Goal: Share content: Distribute website content to other platforms or users

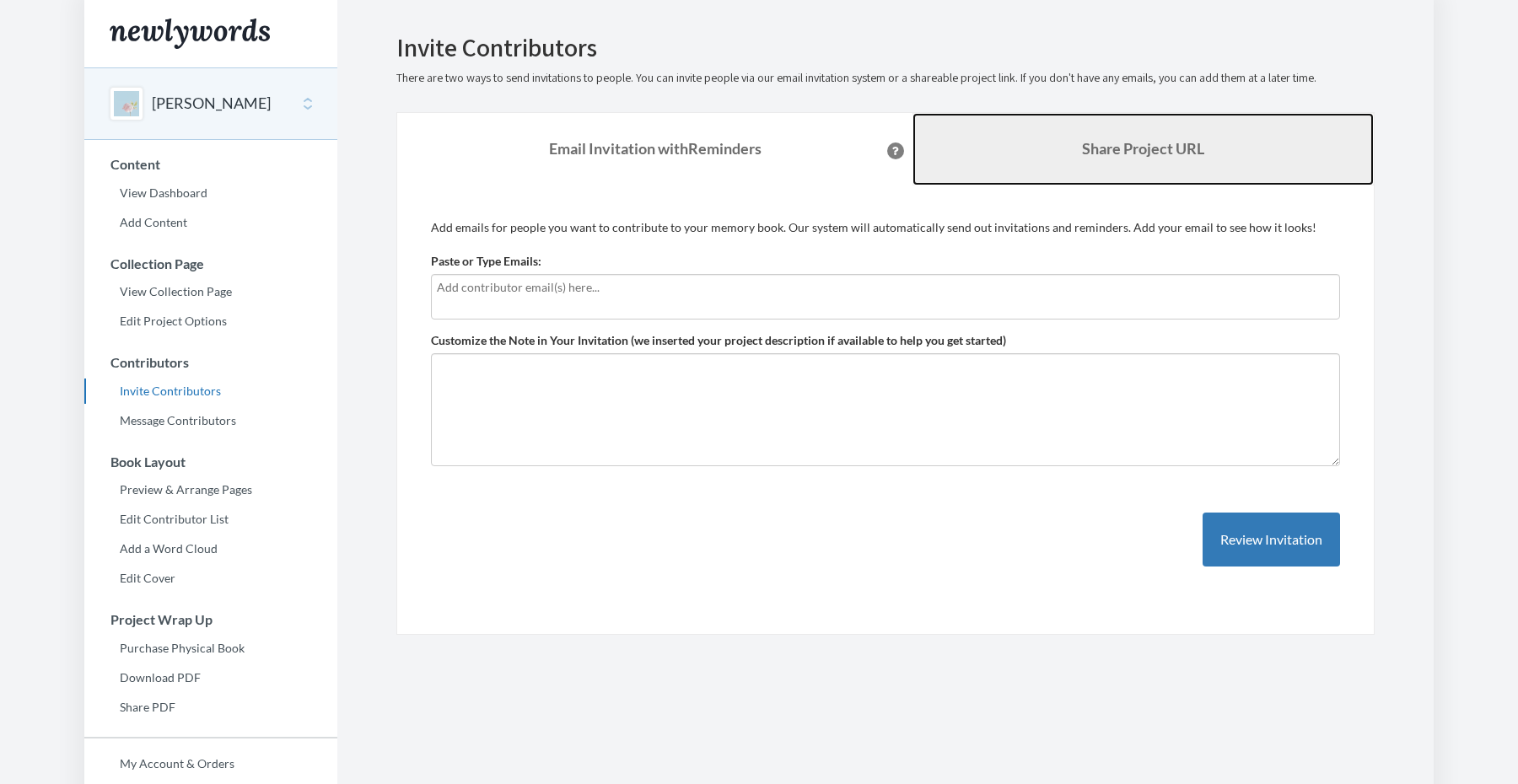
click at [1139, 167] on link "Share Project URL" at bounding box center [1143, 149] width 462 height 72
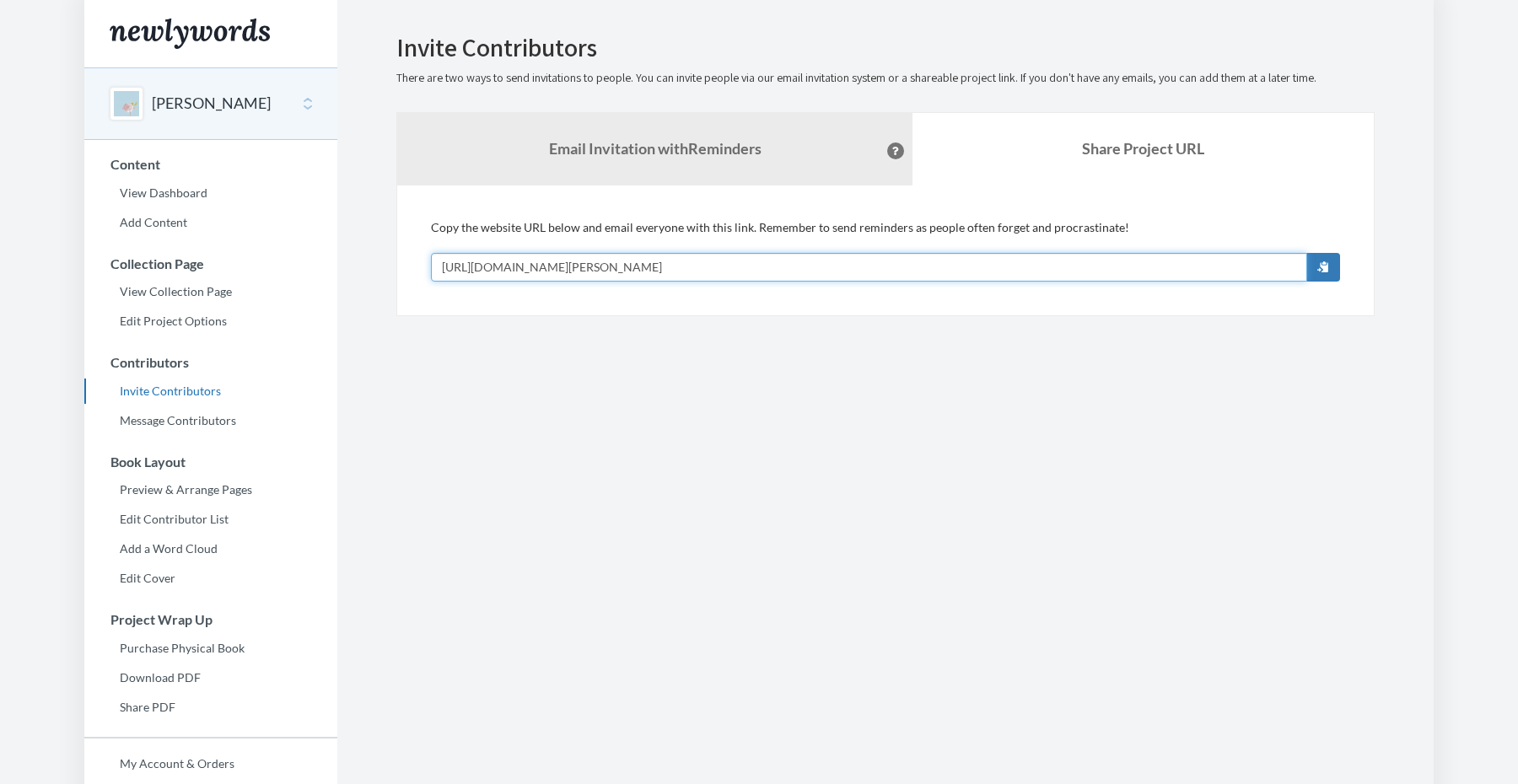
click at [660, 266] on input "[URL][DOMAIN_NAME][PERSON_NAME]" at bounding box center [869, 267] width 876 height 29
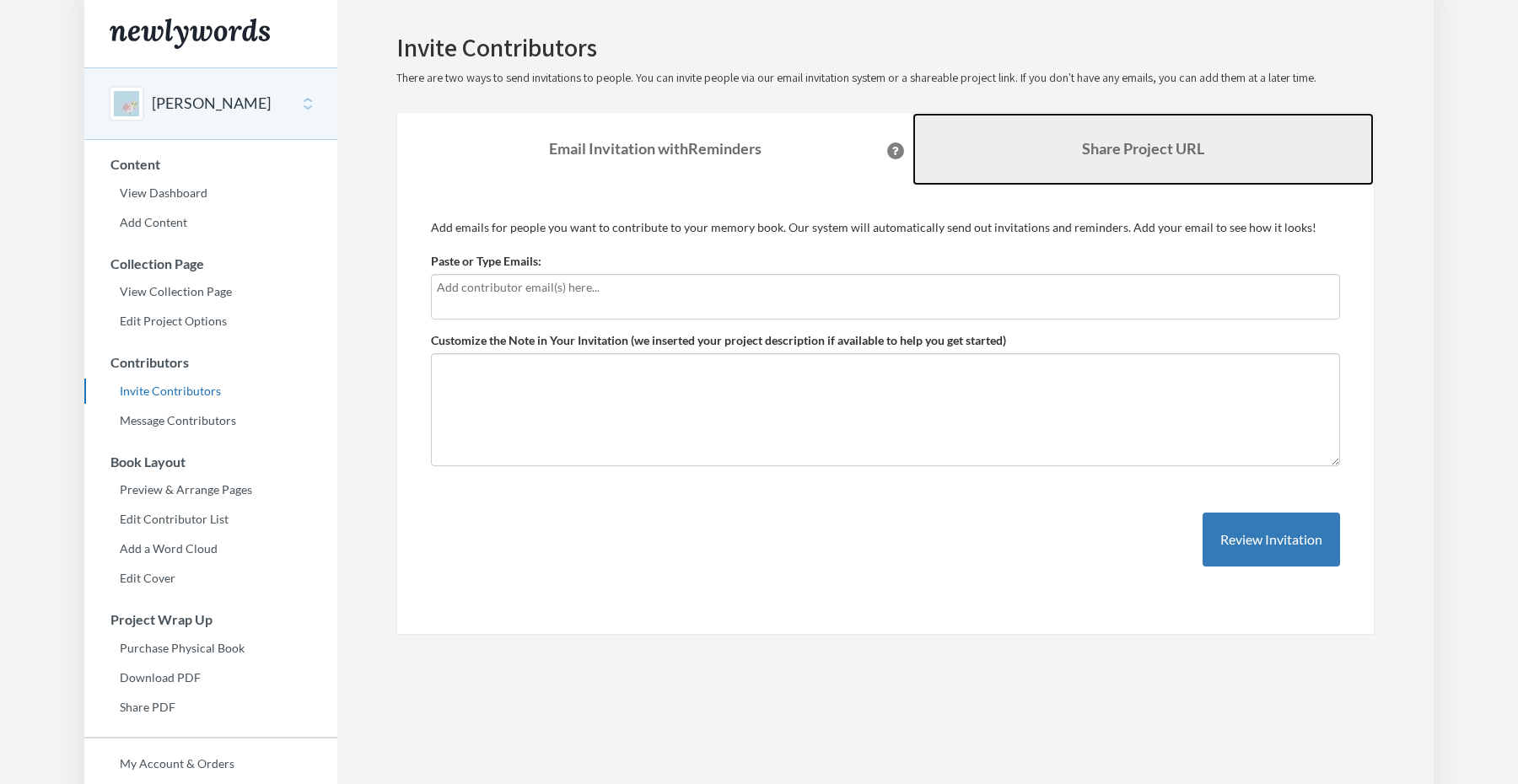
click at [961, 155] on link "Share Project URL" at bounding box center [1143, 149] width 462 height 72
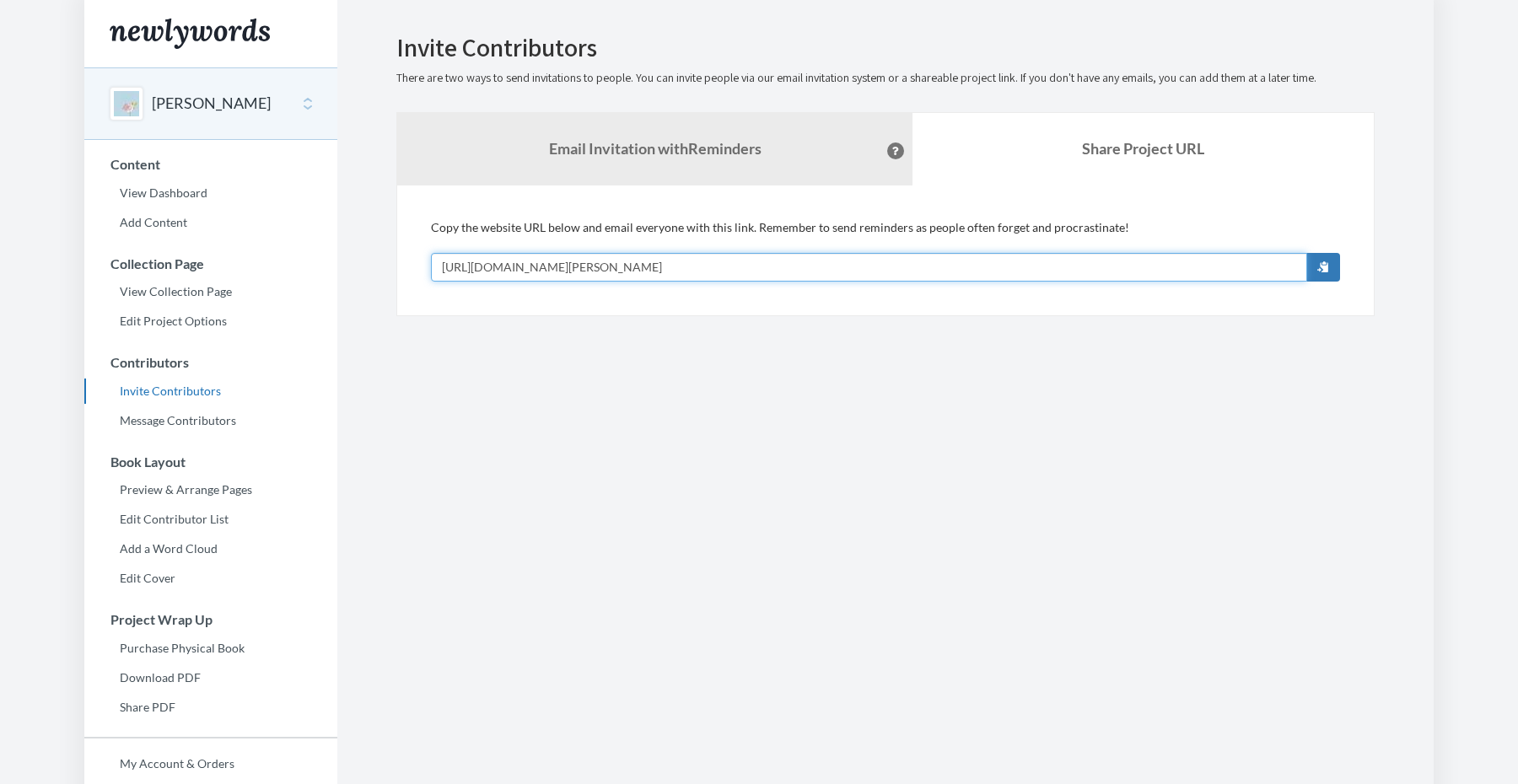
click at [537, 255] on input "[URL][DOMAIN_NAME][PERSON_NAME]" at bounding box center [869, 267] width 876 height 29
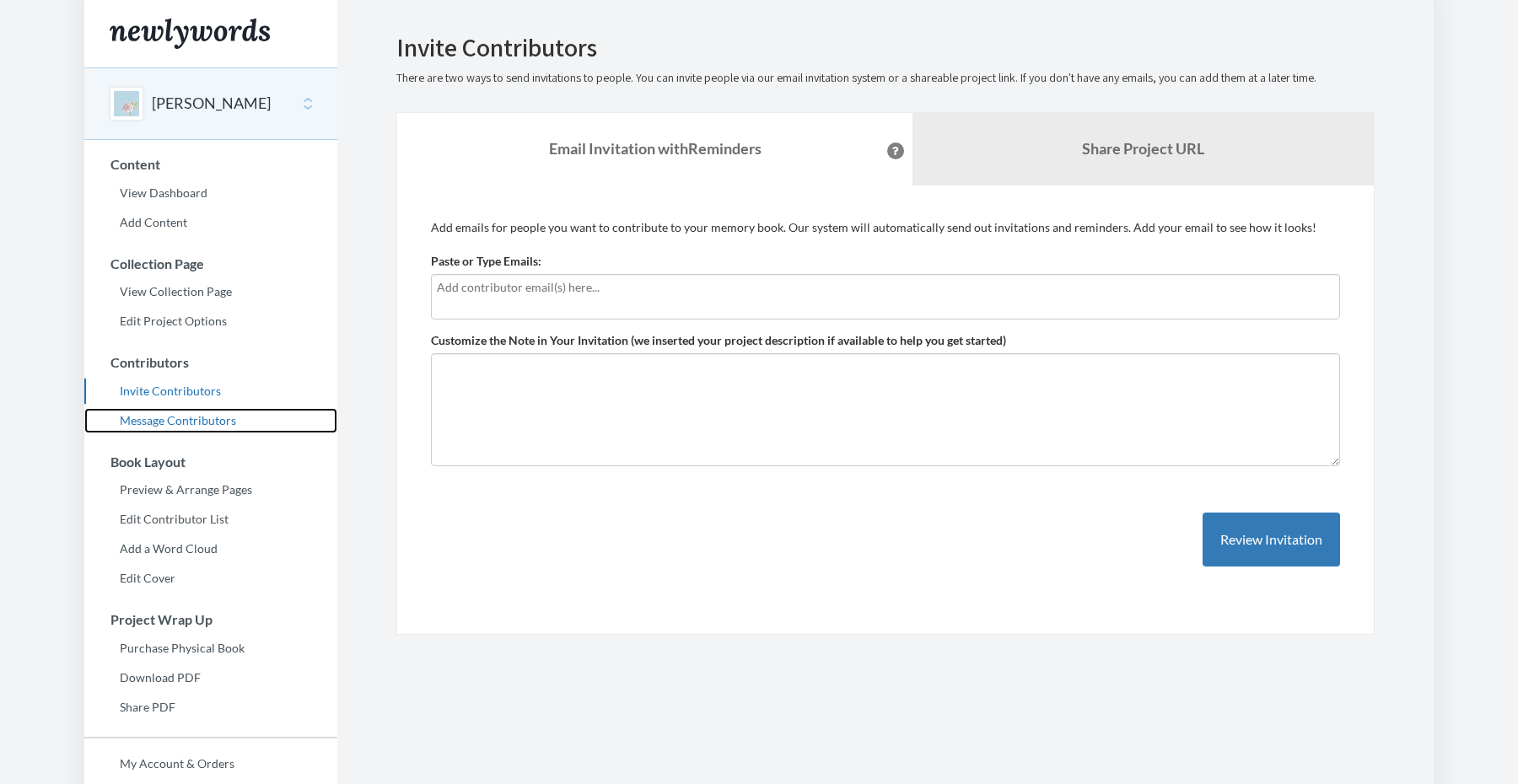
click at [158, 419] on link "Message Contributors" at bounding box center [211, 420] width 253 height 25
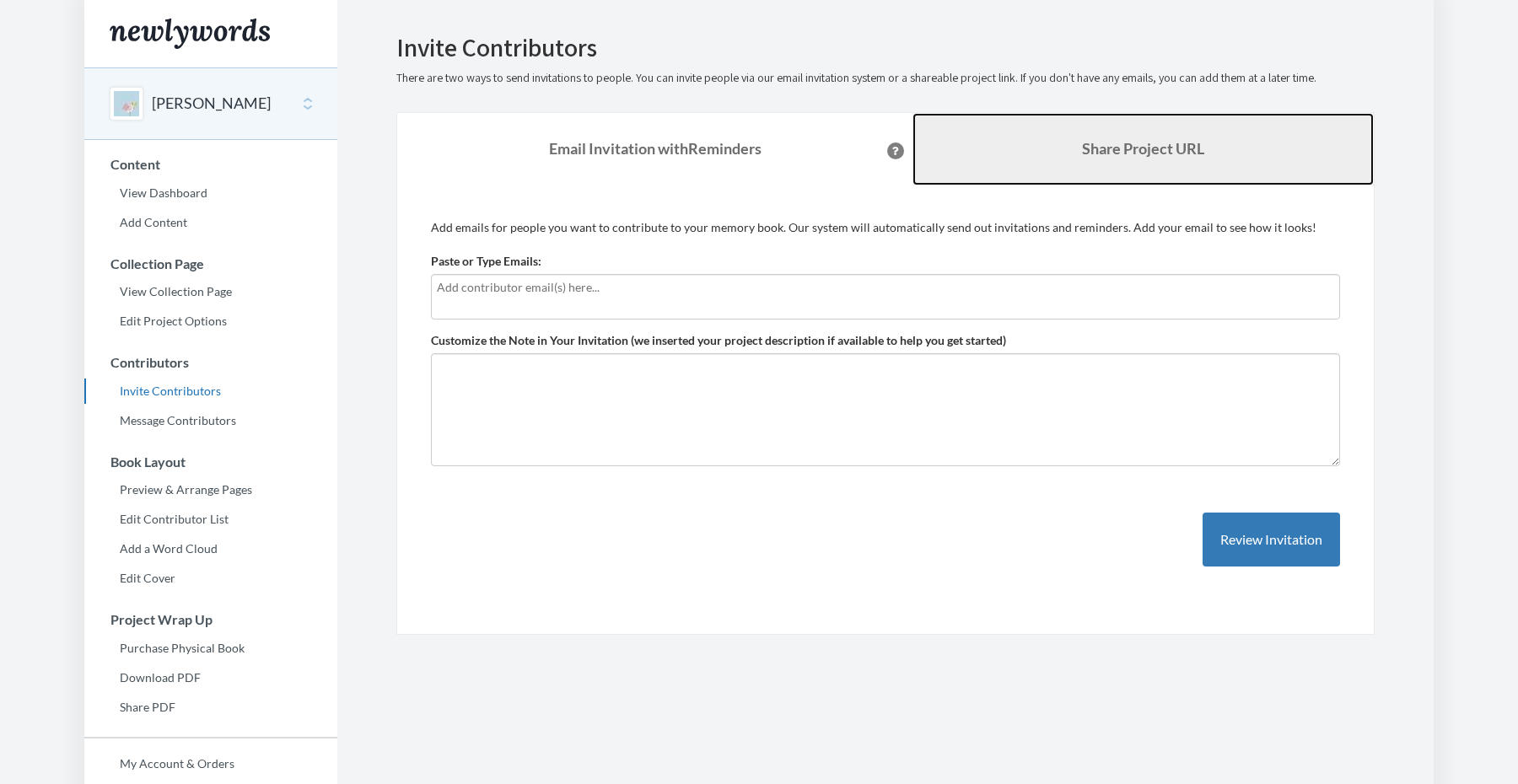
click at [1057, 120] on link "Share Project URL" at bounding box center [1143, 149] width 462 height 72
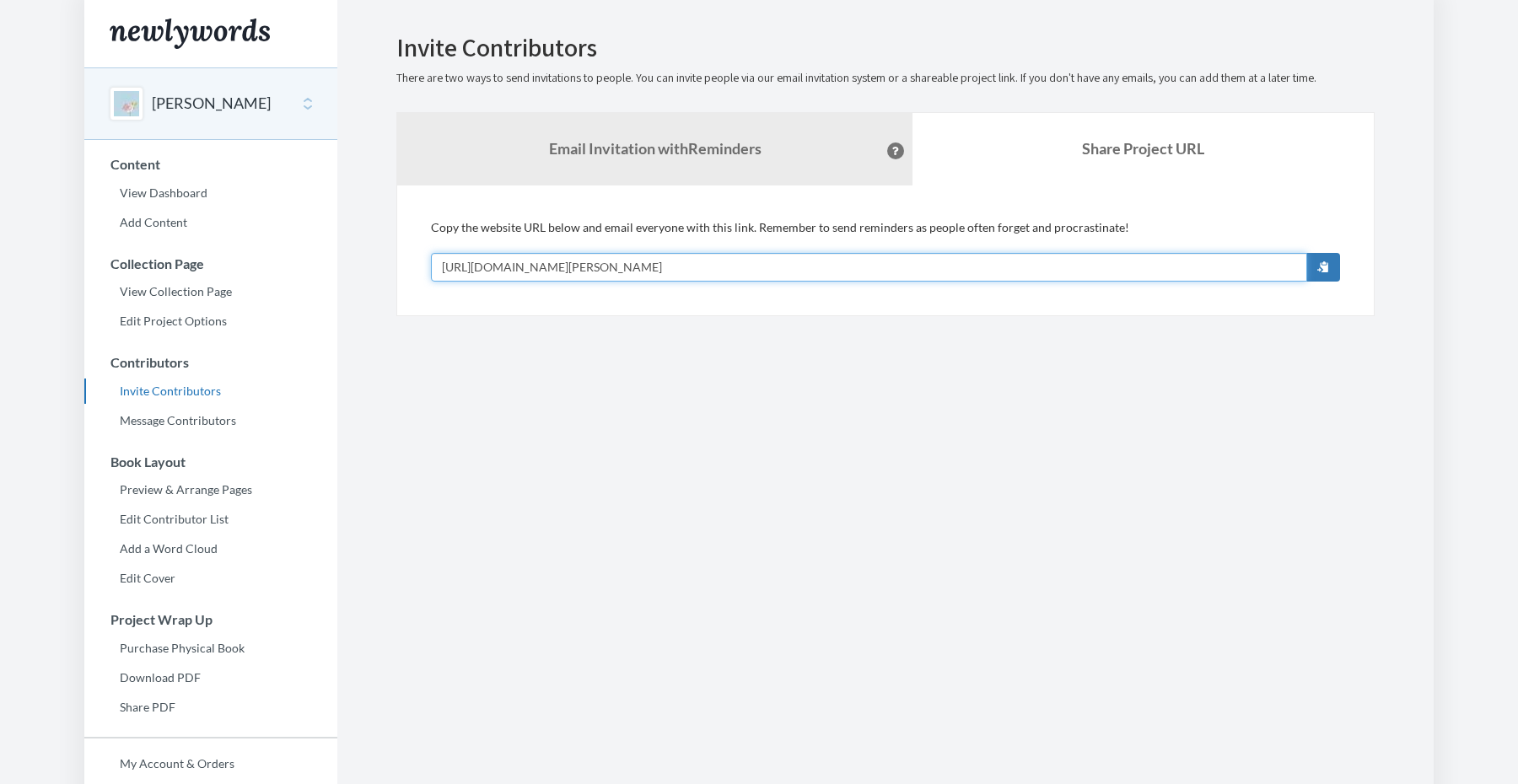
click at [727, 265] on input "[URL][DOMAIN_NAME][PERSON_NAME]" at bounding box center [869, 267] width 876 height 29
click at [651, 277] on input "[URL][DOMAIN_NAME][PERSON_NAME]" at bounding box center [869, 267] width 876 height 29
click at [633, 269] on input "[URL][DOMAIN_NAME][PERSON_NAME]" at bounding box center [869, 267] width 876 height 29
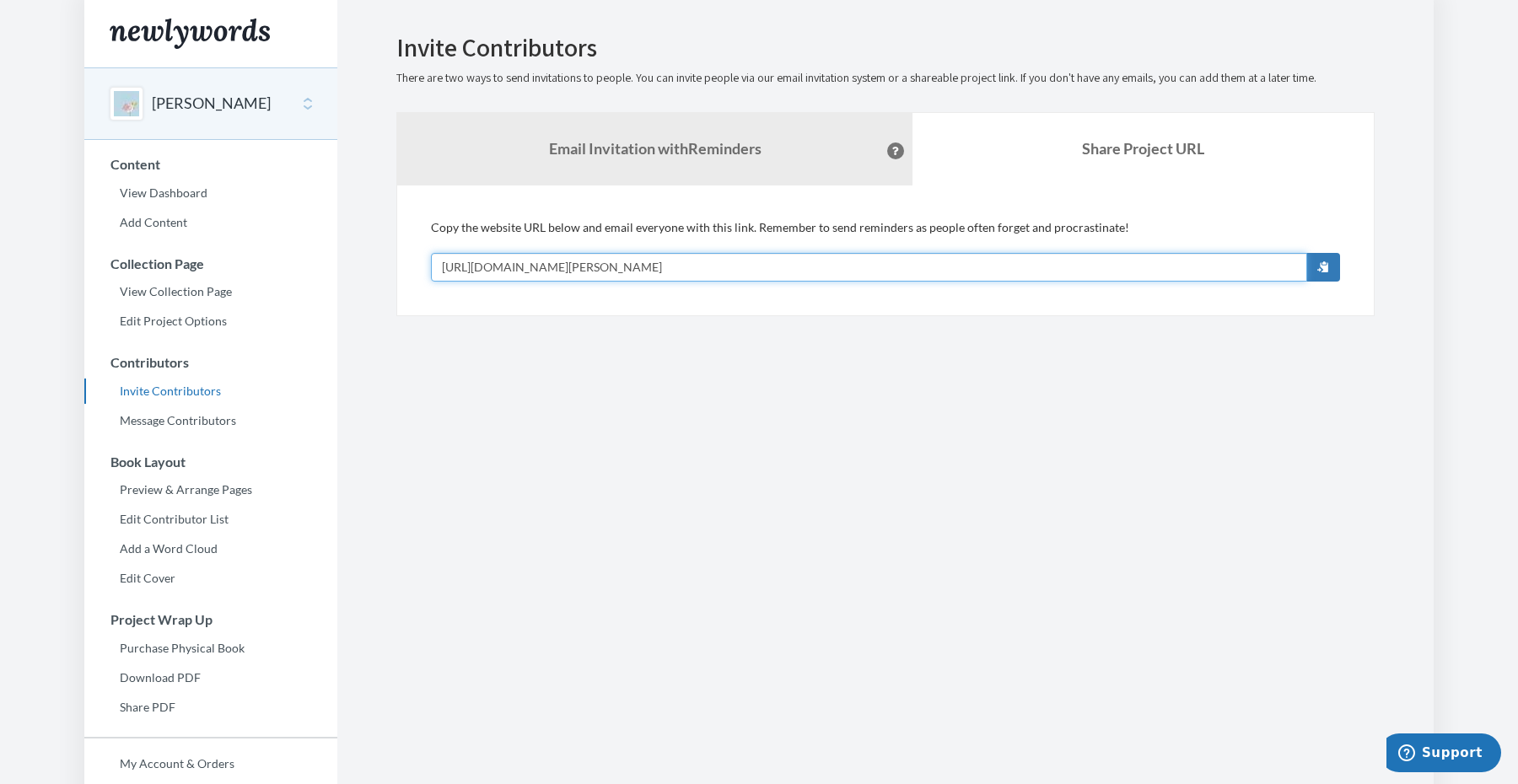
click at [633, 269] on input "[URL][DOMAIN_NAME][PERSON_NAME]" at bounding box center [869, 267] width 876 height 29
click at [649, 268] on input "[URL][DOMAIN_NAME][PERSON_NAME]" at bounding box center [869, 267] width 876 height 29
drag, startPoint x: 663, startPoint y: 268, endPoint x: 646, endPoint y: 268, distance: 17.0
click at [646, 268] on input "[URL][DOMAIN_NAME][PERSON_NAME]" at bounding box center [869, 267] width 876 height 29
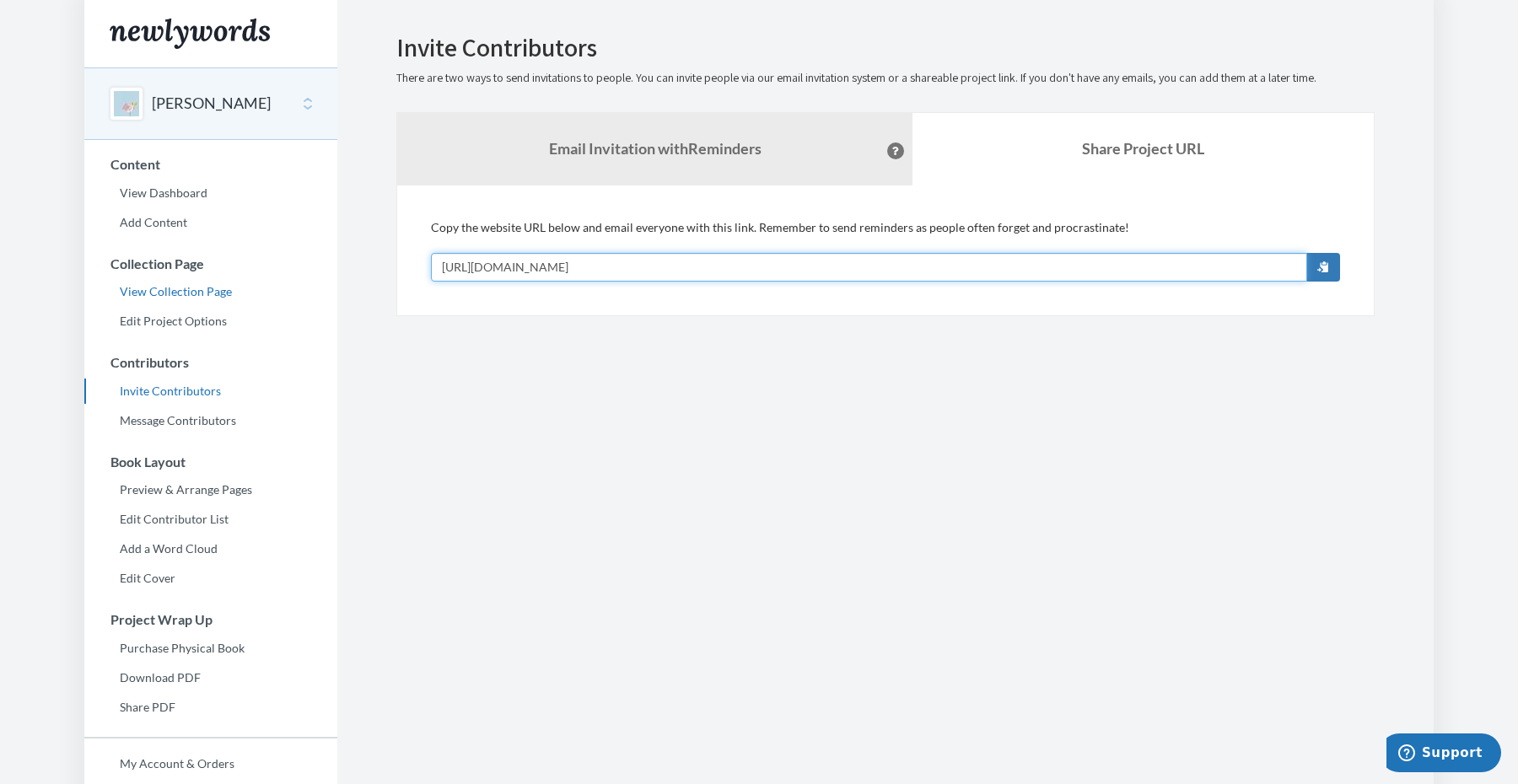
type input "https://www.newlywords.com/test"
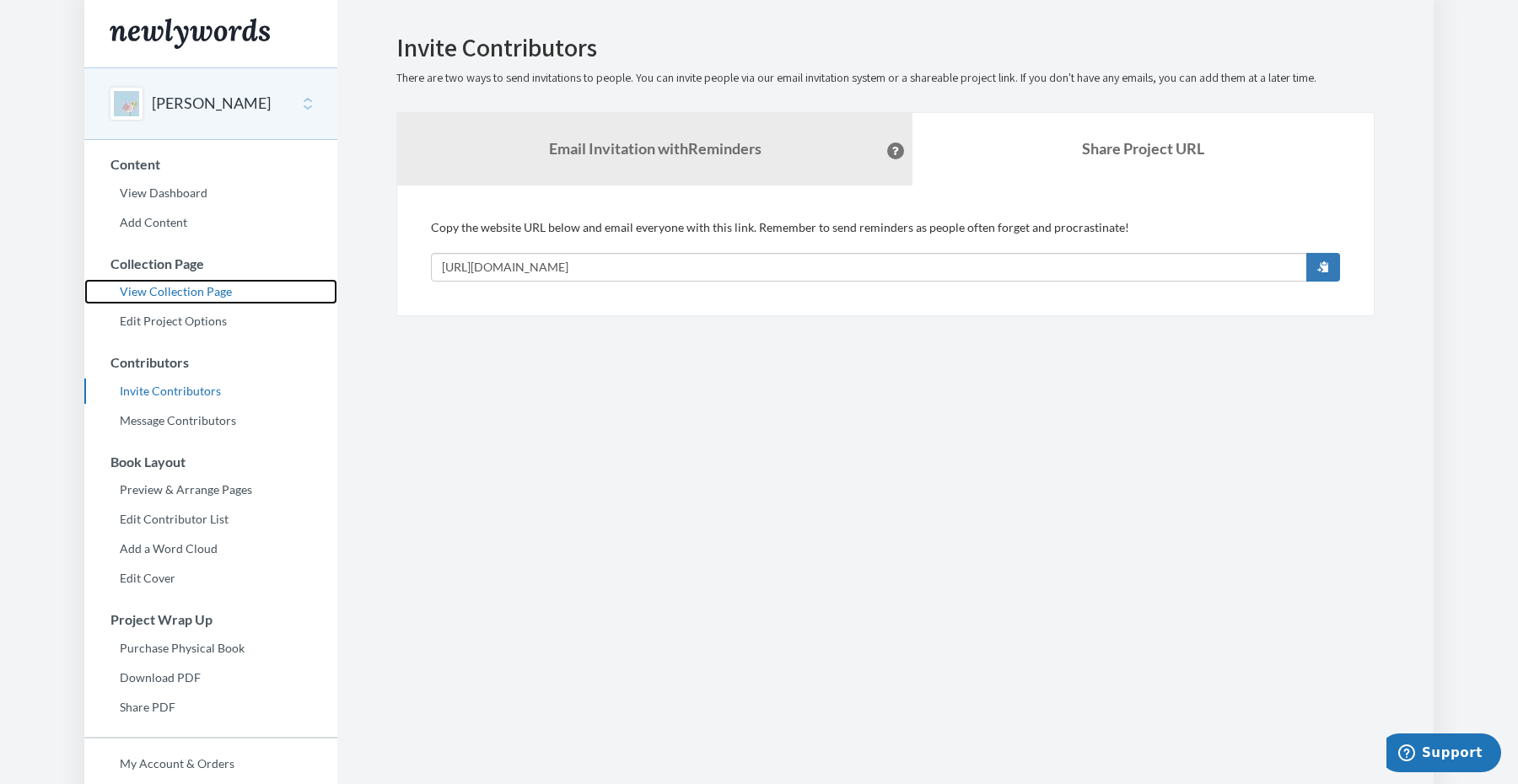
click at [196, 296] on link "View Collection Page" at bounding box center [211, 291] width 253 height 25
